Goal: Transaction & Acquisition: Purchase product/service

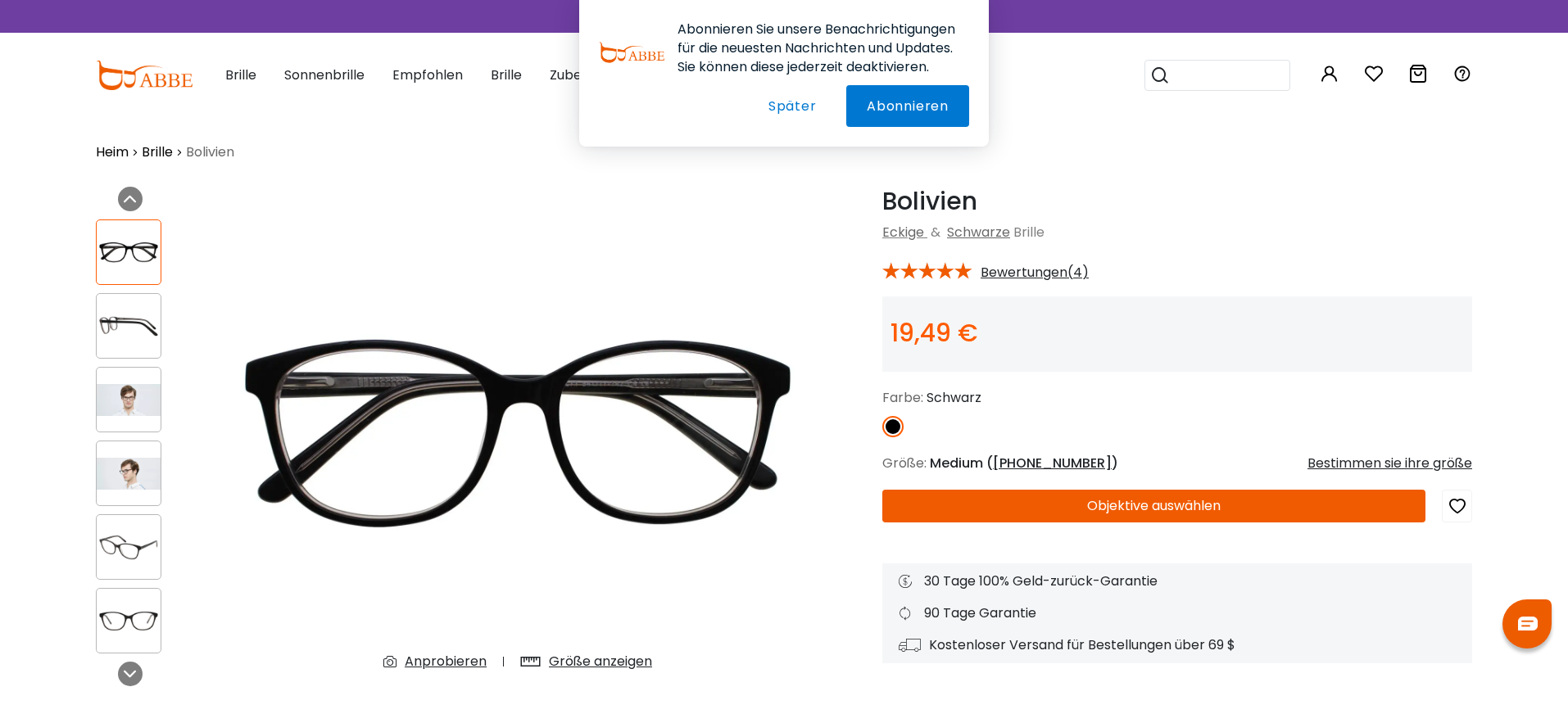
click at [796, 102] on font "Später" at bounding box center [793, 106] width 48 height 19
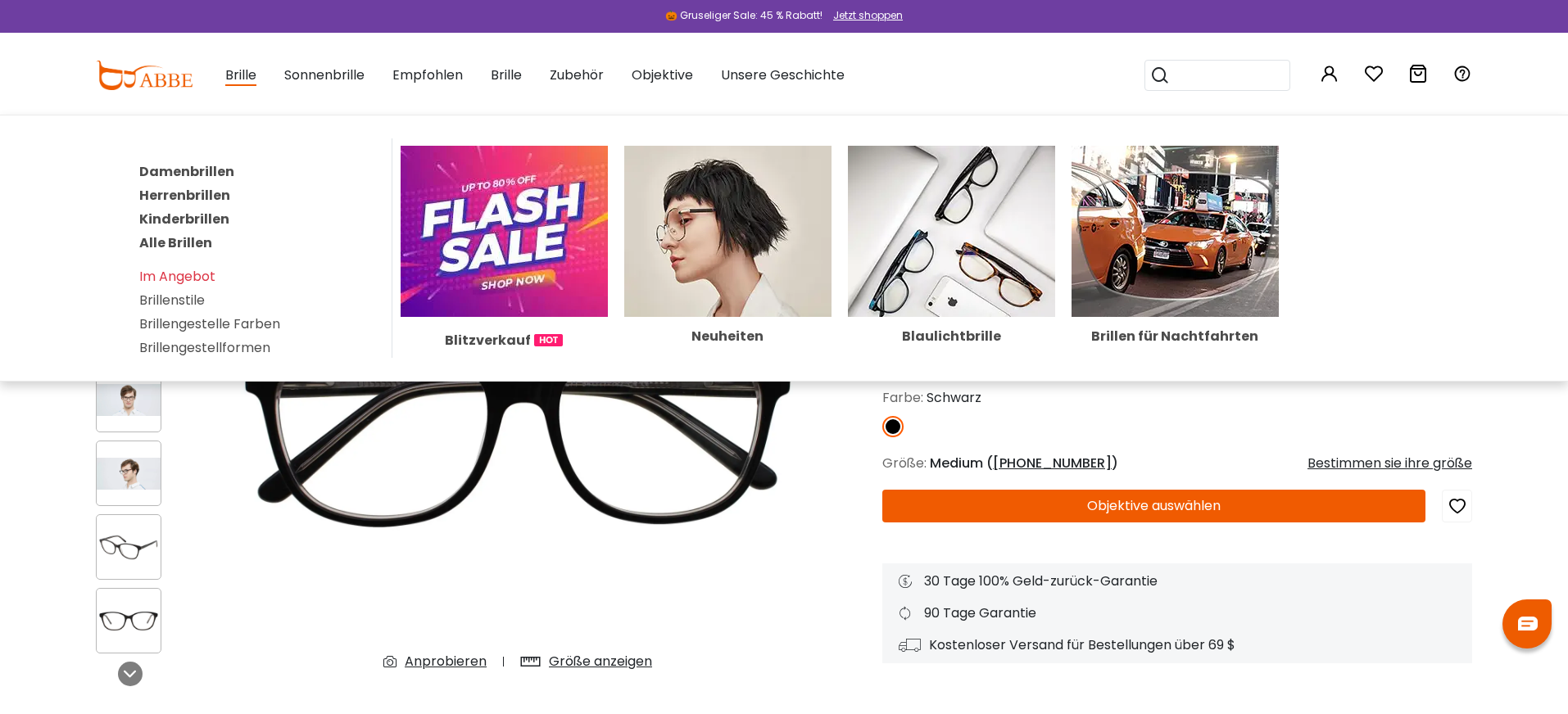
click at [203, 171] on font "Damenbrillen" at bounding box center [187, 172] width 95 height 19
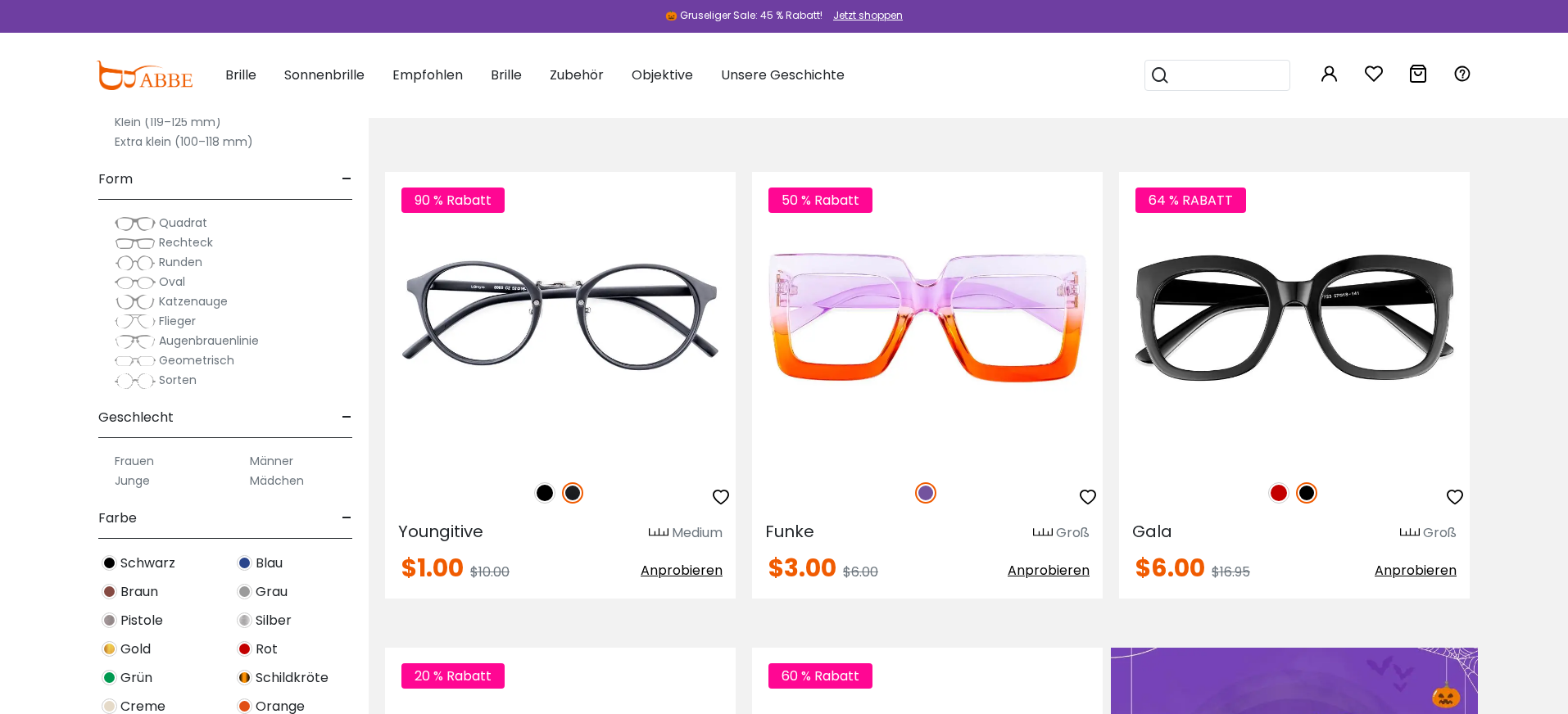
scroll to position [337, 0]
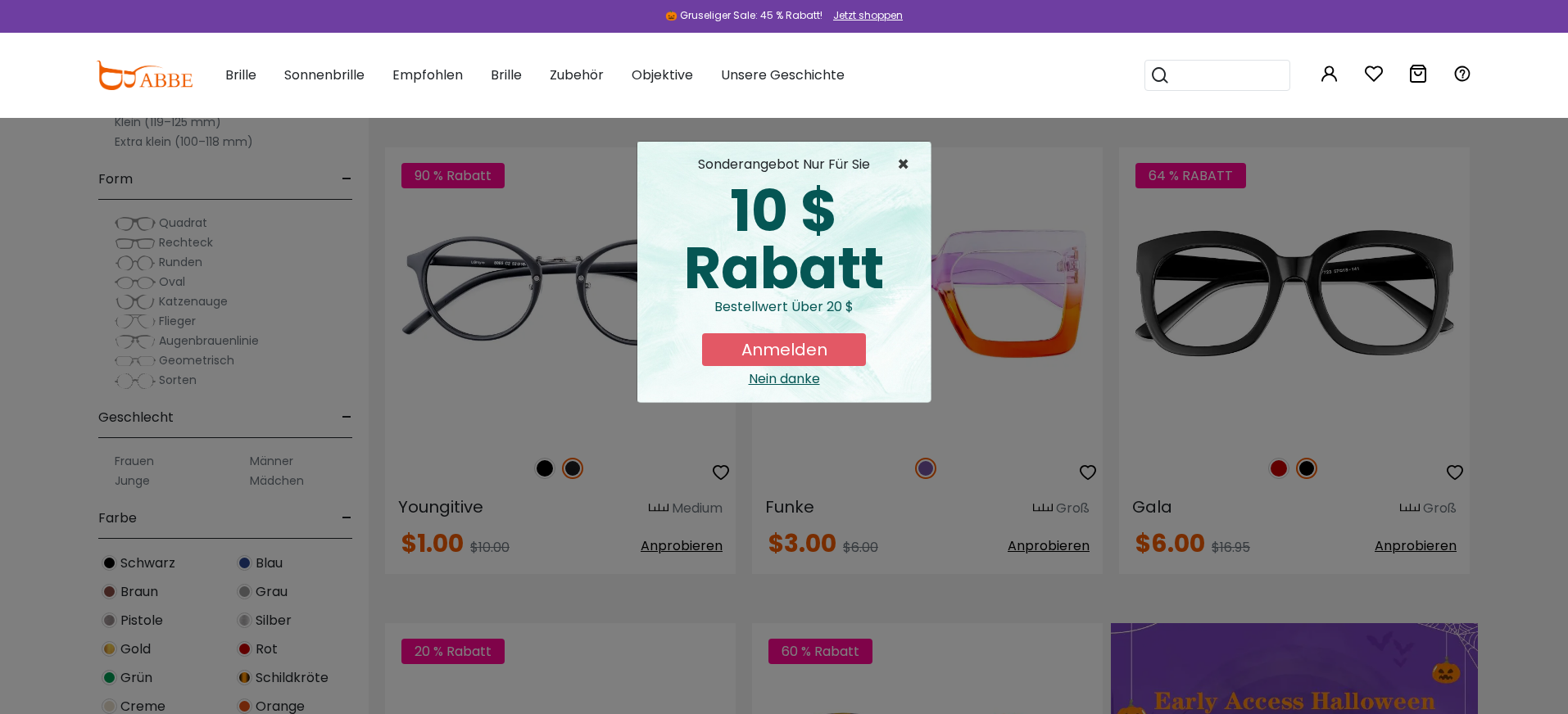
click at [908, 164] on font "×" at bounding box center [903, 164] width 13 height 27
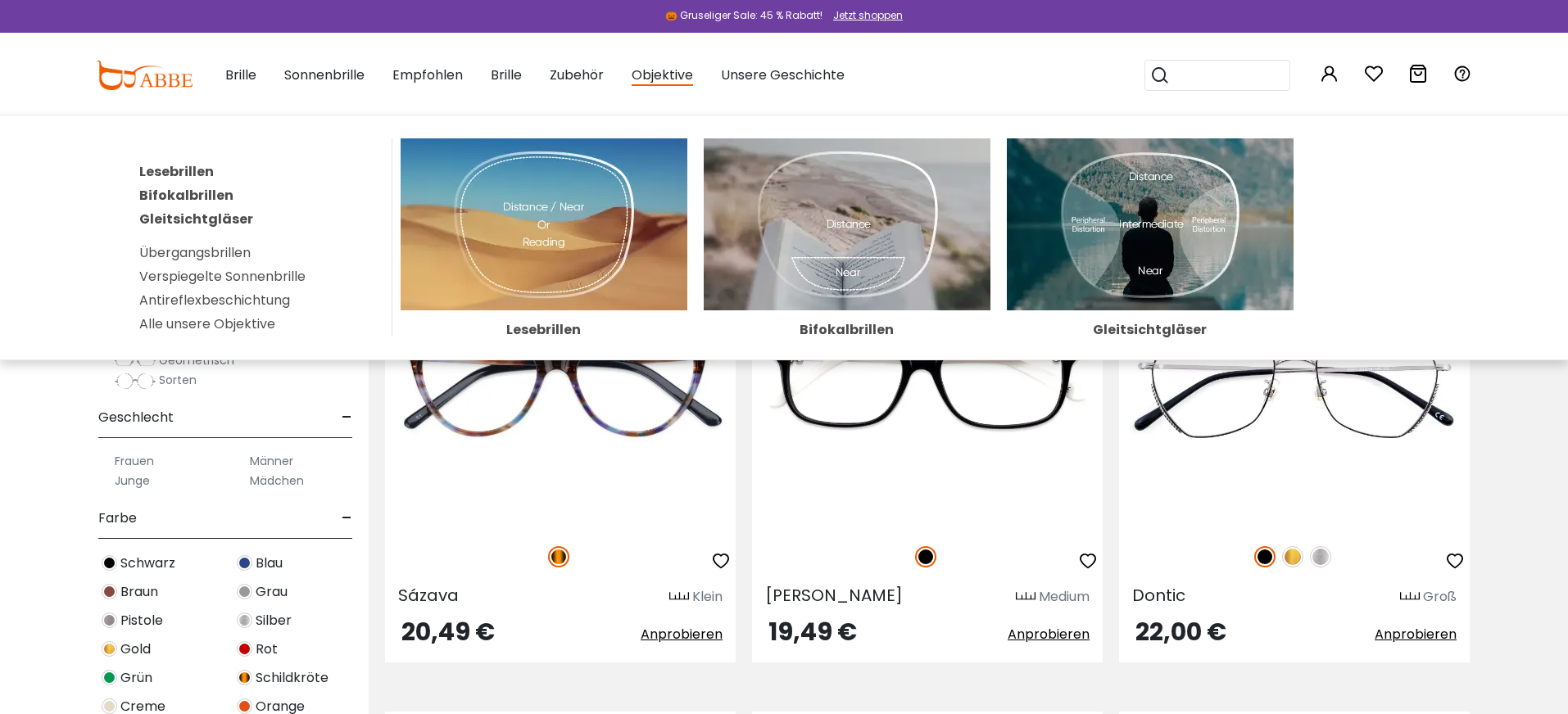
scroll to position [7911, 0]
